Goal: Complete application form

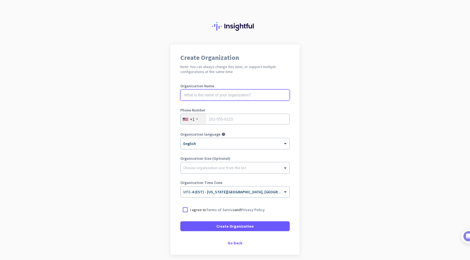
click at [207, 96] on input "text" at bounding box center [234, 95] width 109 height 11
type input "M"
click at [138, 160] on app-onboarding-organization "Create Organization Note: You can always change this later, or support multiple…" at bounding box center [235, 164] width 470 height 238
click at [235, 94] on input "text" at bounding box center [234, 95] width 109 height 11
type input "Mercor"
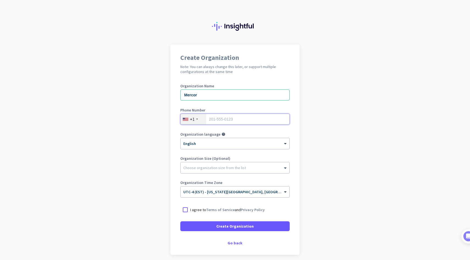
click at [233, 118] on input "tel" at bounding box center [234, 119] width 109 height 11
type input "9733032674"
click at [217, 167] on div at bounding box center [235, 166] width 109 height 5
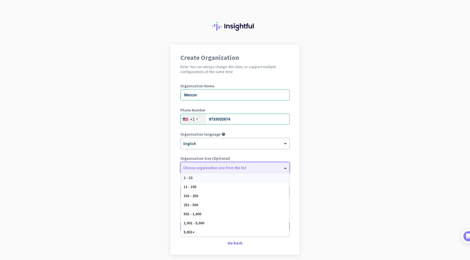
click at [150, 166] on app-onboarding-organization "Create Organization Note: You can always change this later, or support multiple…" at bounding box center [235, 164] width 470 height 238
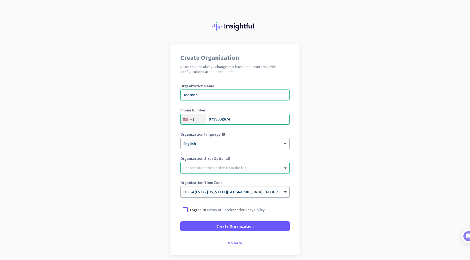
click at [234, 243] on div "Go back" at bounding box center [234, 243] width 109 height 4
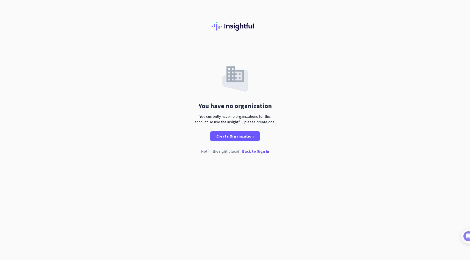
click at [247, 152] on p "Back to Sign In" at bounding box center [255, 152] width 27 height 4
